Goal: Task Accomplishment & Management: Complete application form

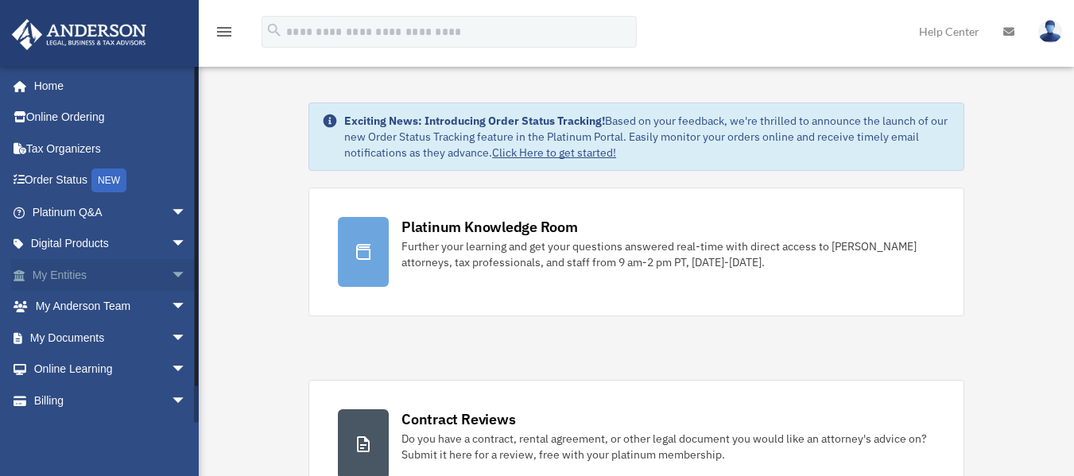
click at [83, 281] on link "My Entities arrow_drop_down" at bounding box center [110, 275] width 199 height 32
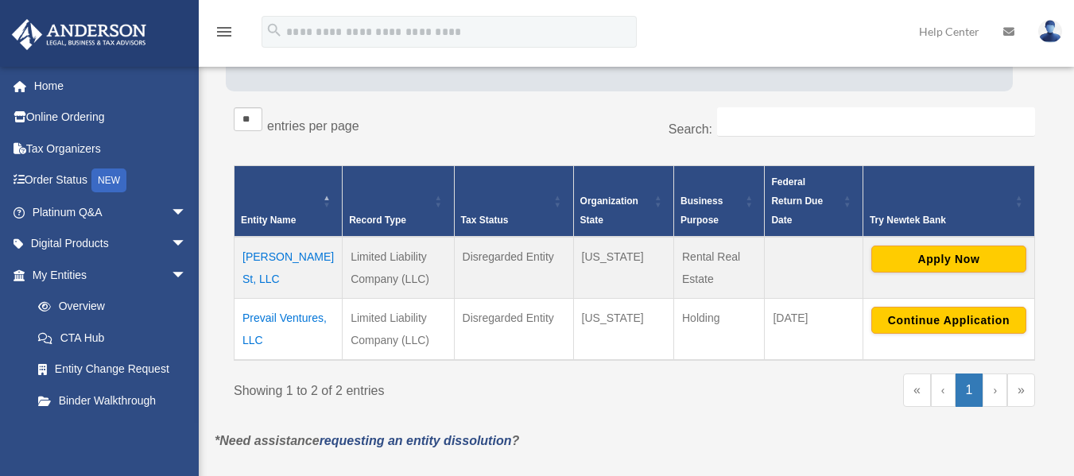
scroll to position [241, 0]
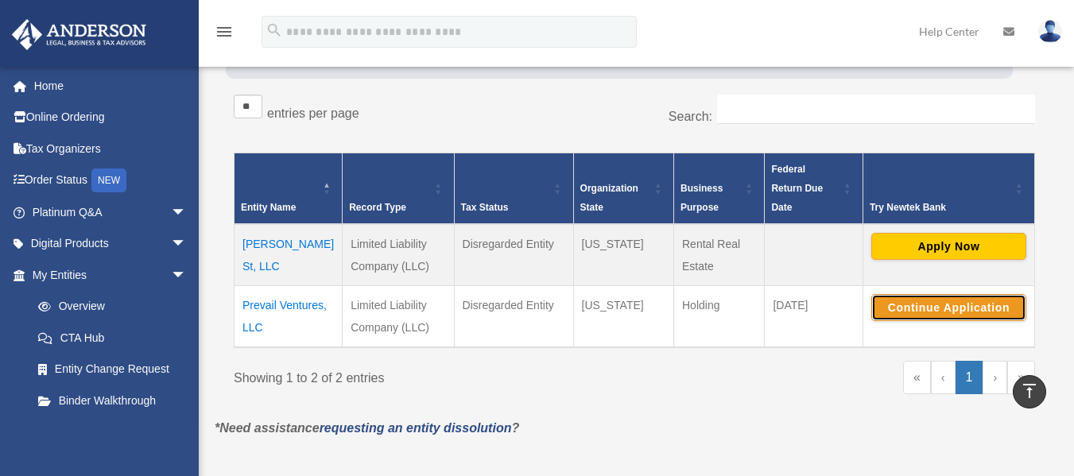
click at [939, 294] on button "Continue Application" at bounding box center [948, 307] width 155 height 27
click at [738, 393] on div "** ** ** *** entries per page Search: Entity Name Record Type Tax Status Organi…" at bounding box center [634, 252] width 817 height 331
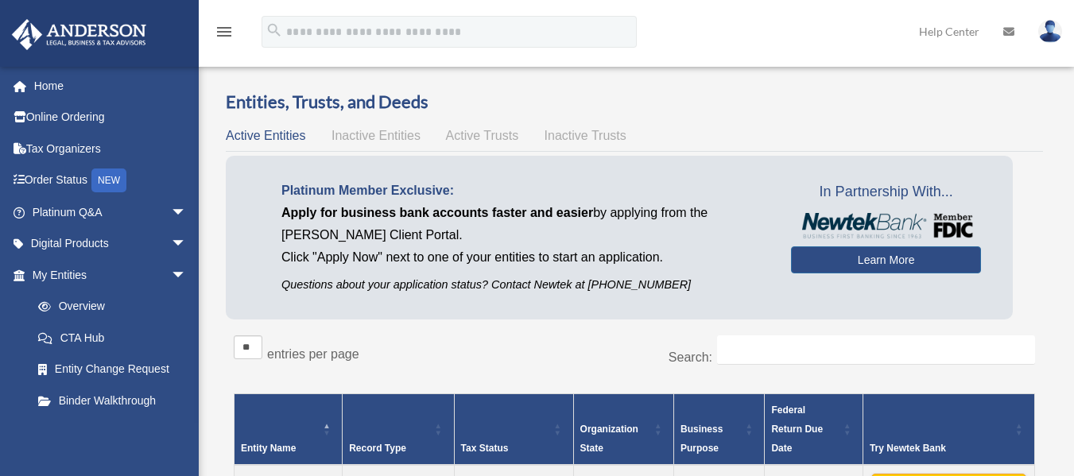
scroll to position [237, 0]
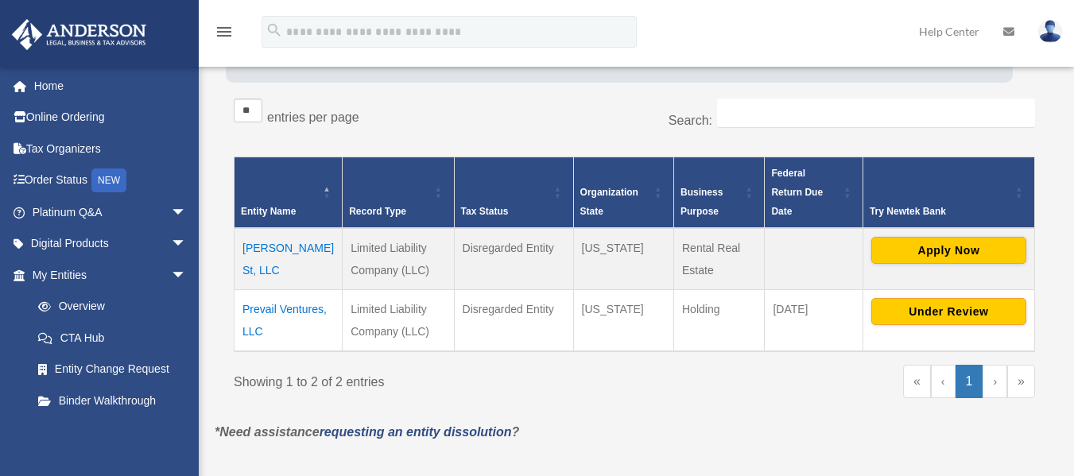
click at [683, 421] on p "*Need assistance requesting an entity dissolution ?" at bounding box center [634, 432] width 863 height 22
